Goal: Navigation & Orientation: Find specific page/section

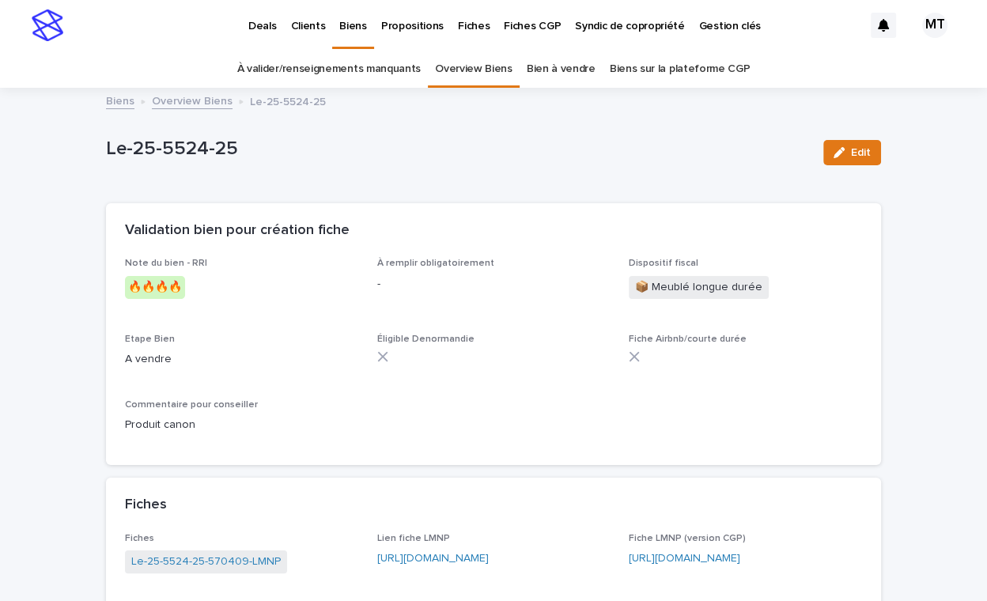
click at [185, 101] on link "Overview Biens" at bounding box center [192, 100] width 81 height 18
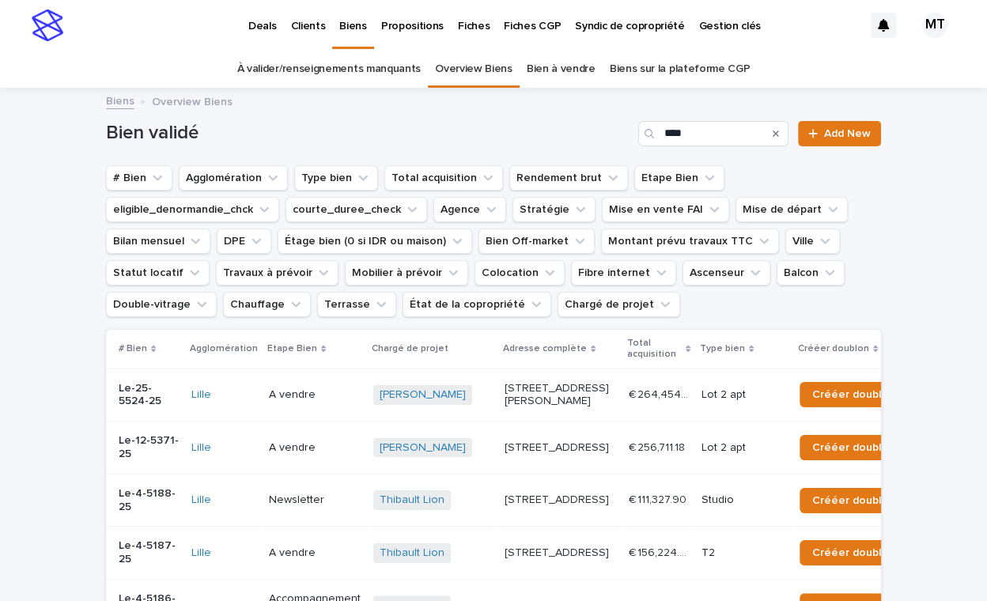
click at [262, 28] on p "Deals" at bounding box center [262, 16] width 28 height 33
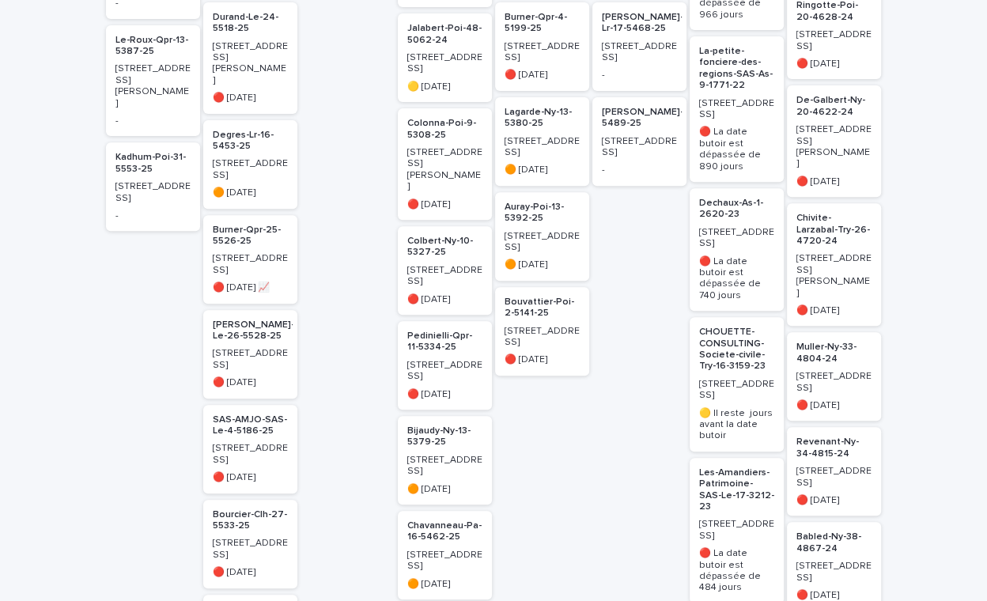
scroll to position [417, 0]
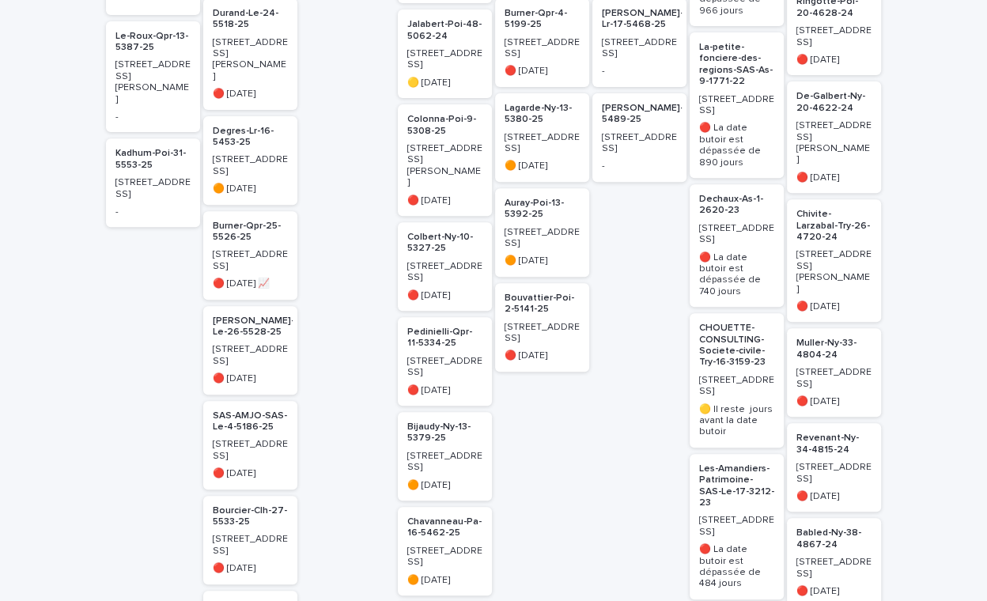
click at [240, 344] on p "[STREET_ADDRESS]" at bounding box center [250, 355] width 75 height 23
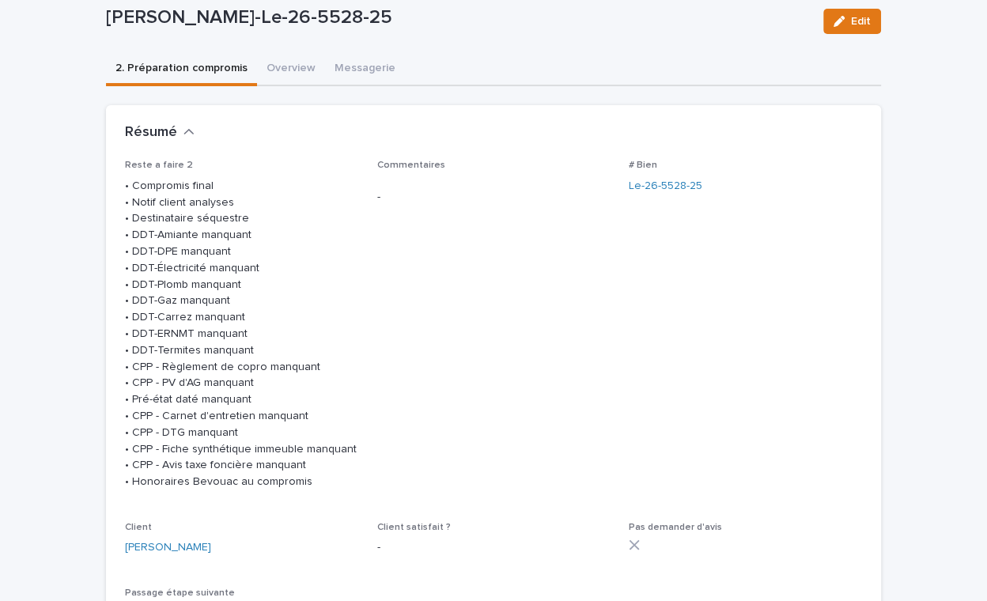
scroll to position [132, 0]
click at [673, 177] on link "Le-26-5528-25" at bounding box center [665, 185] width 74 height 17
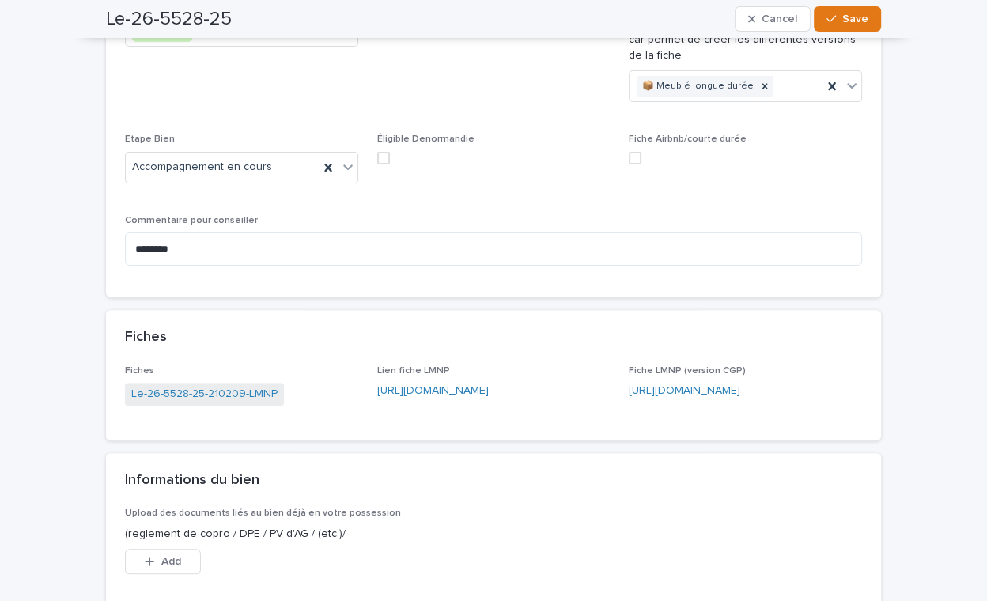
scroll to position [265, 0]
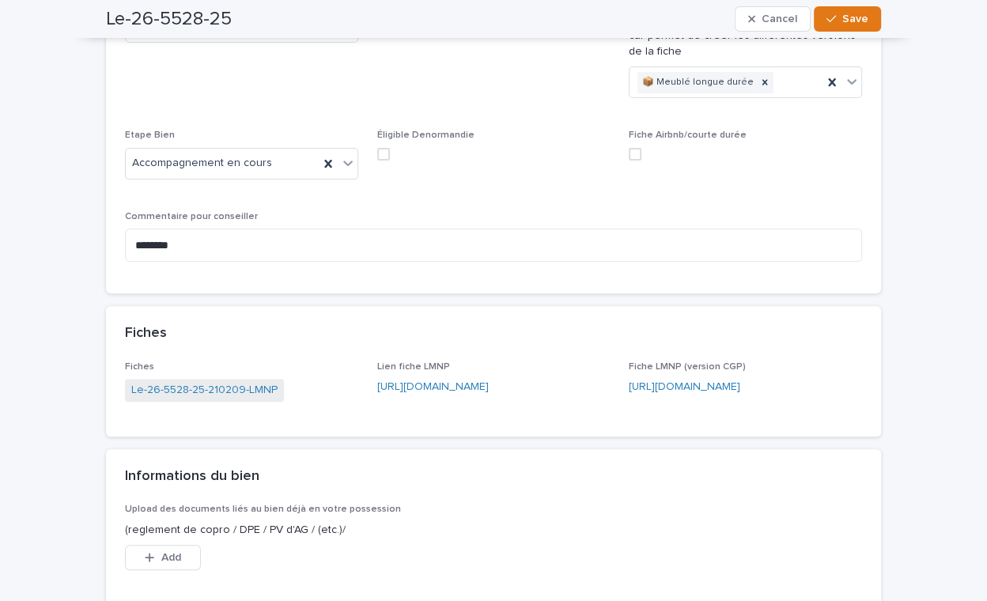
click at [479, 382] on link "[URL][DOMAIN_NAME]" at bounding box center [432, 386] width 111 height 11
